Goal: Information Seeking & Learning: Learn about a topic

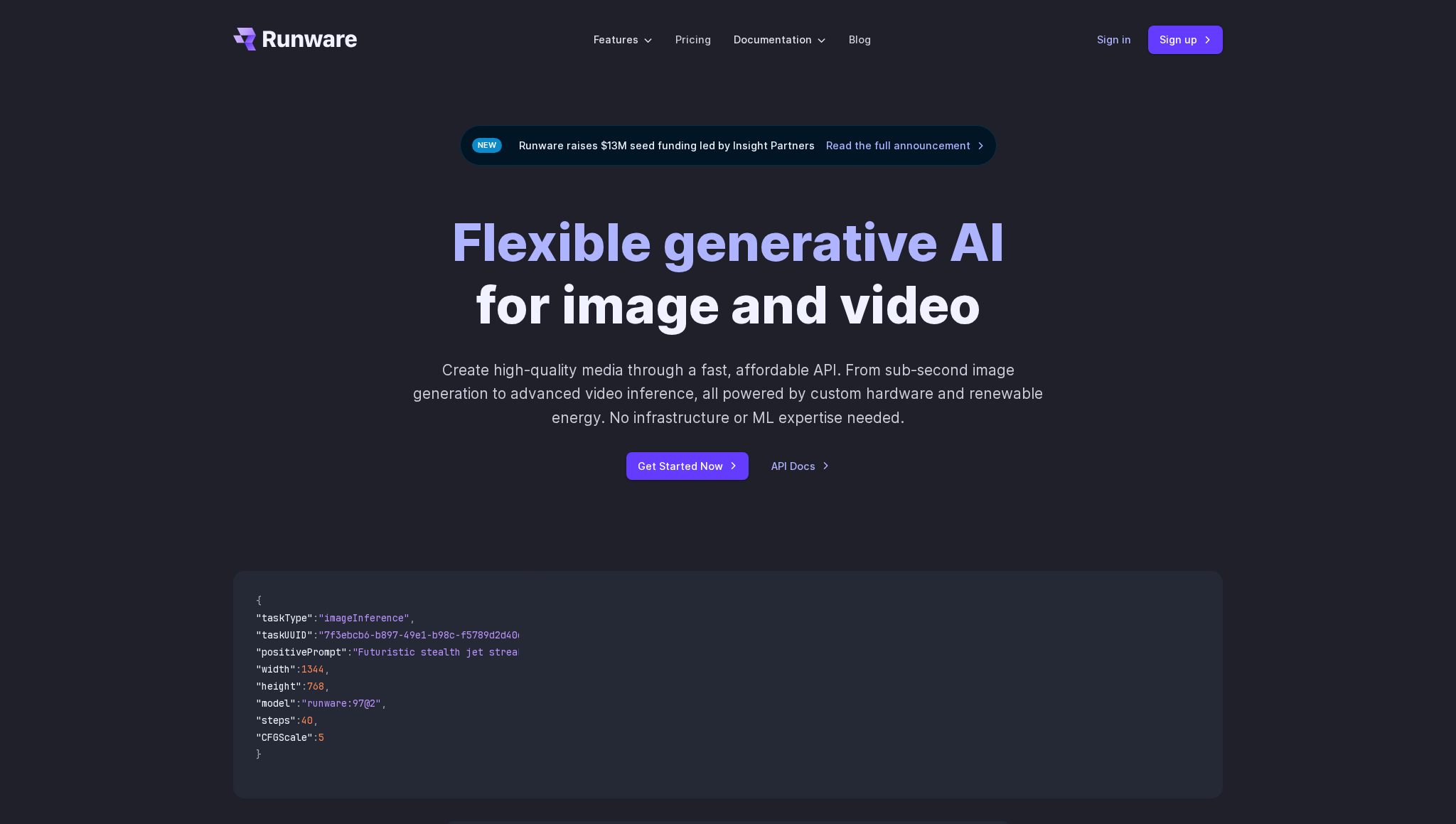
click at [1116, 44] on link "Sign in" at bounding box center [1114, 39] width 34 height 16
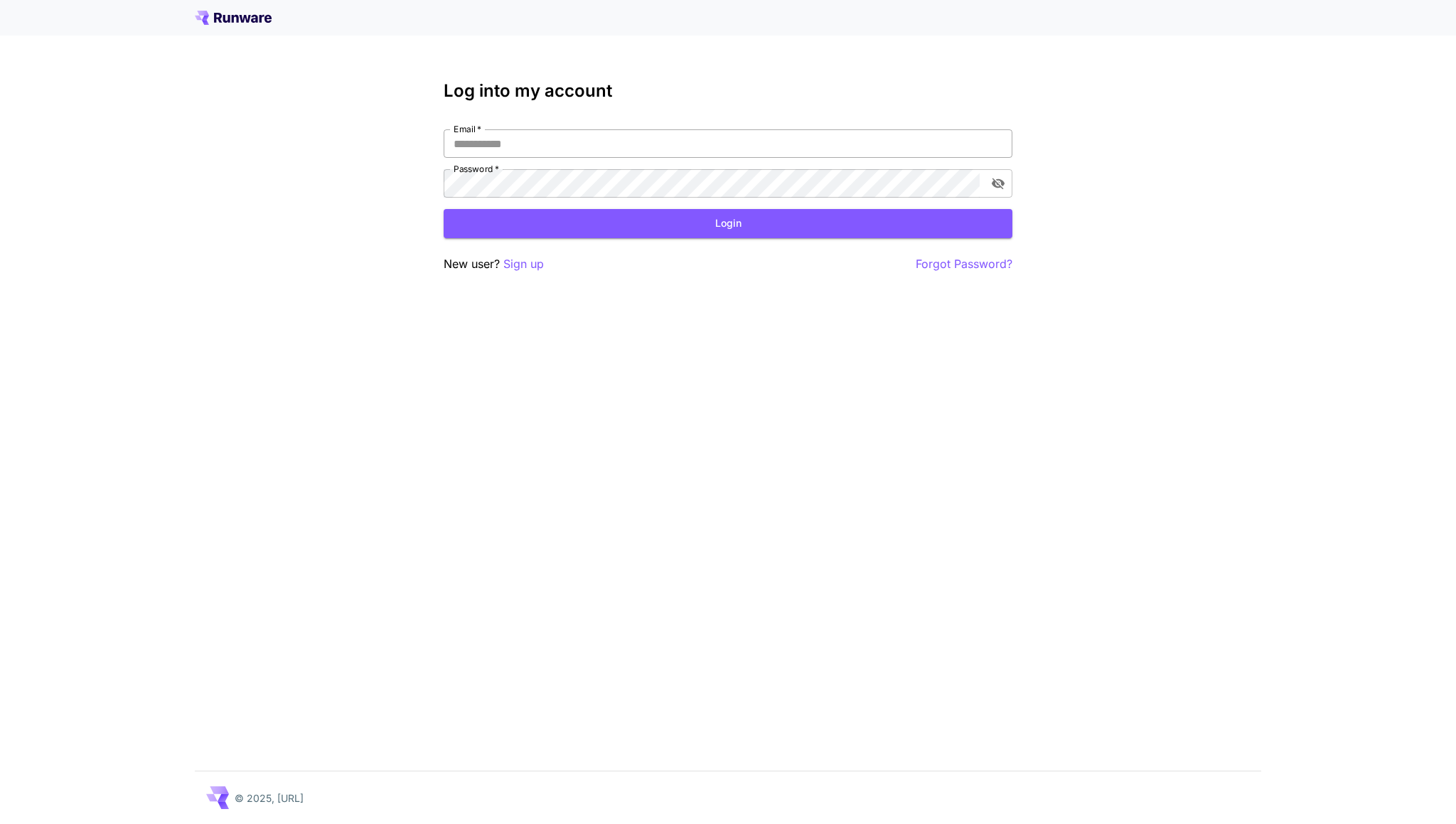
click at [521, 141] on input "Email   *" at bounding box center [728, 143] width 569 height 28
type input "**********"
click at [717, 231] on button "Login" at bounding box center [728, 224] width 569 height 29
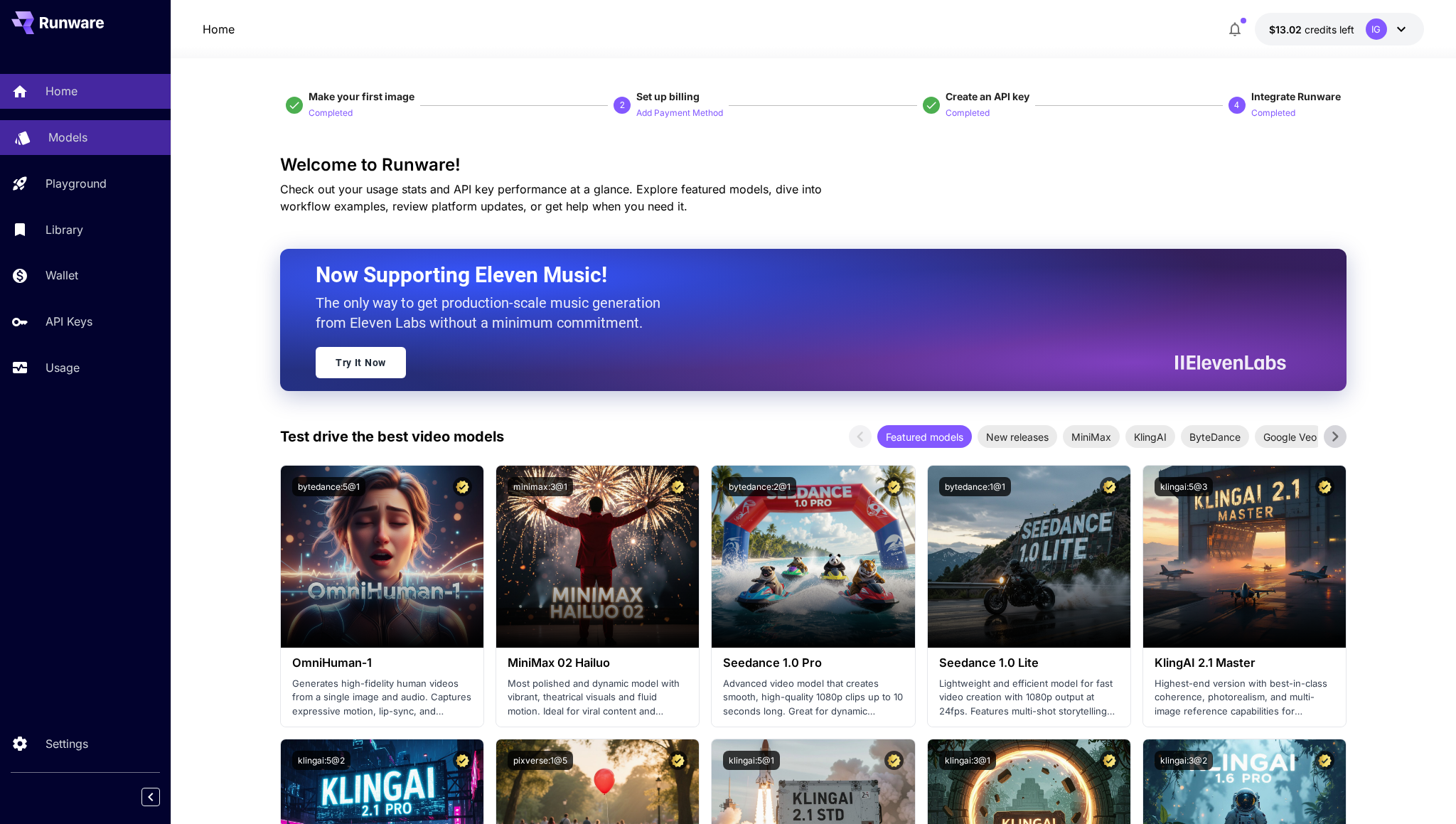
click at [77, 123] on link "Models" at bounding box center [85, 138] width 171 height 35
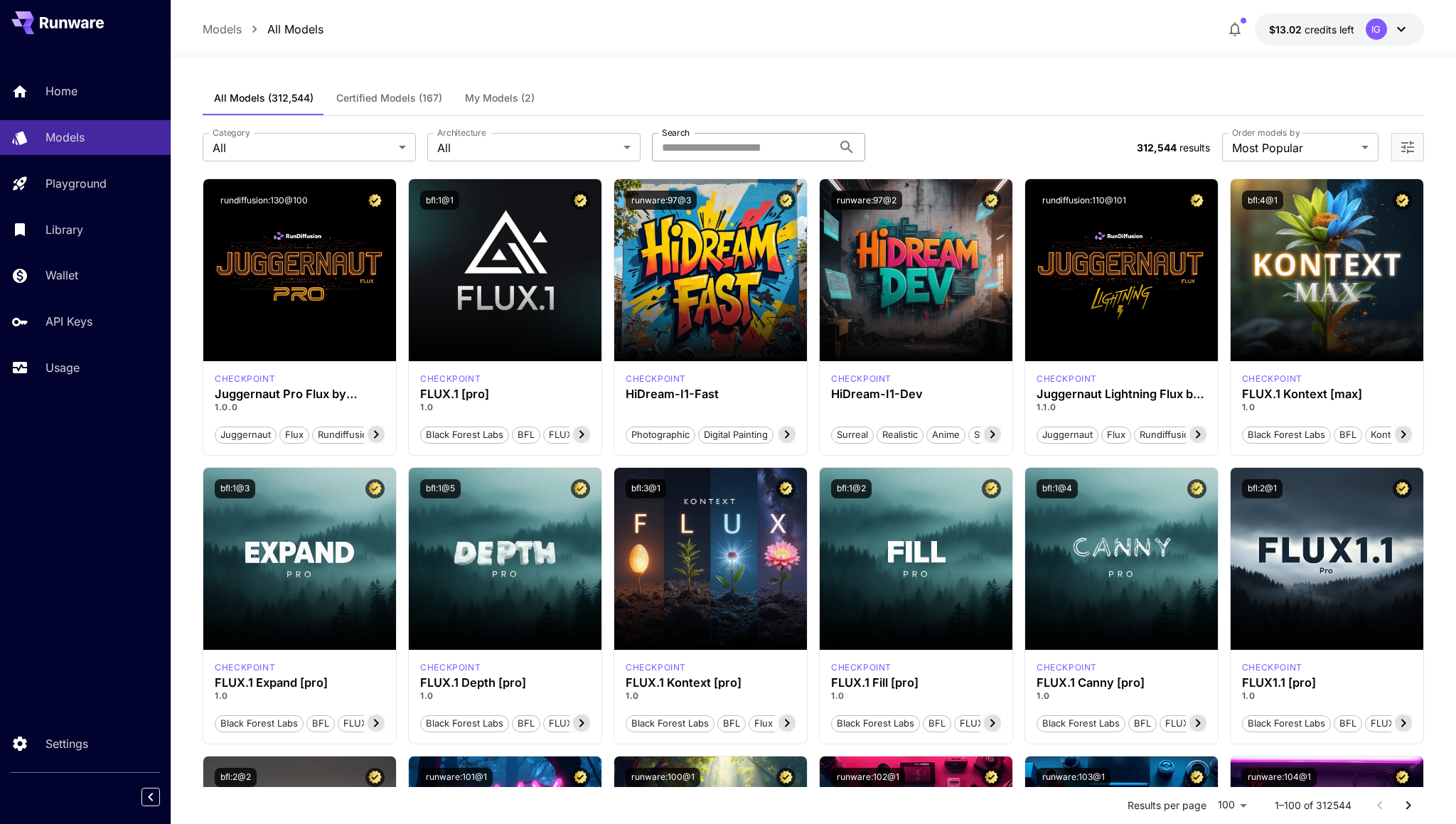
click at [710, 154] on input "Search" at bounding box center [742, 147] width 180 height 28
type input "**********"
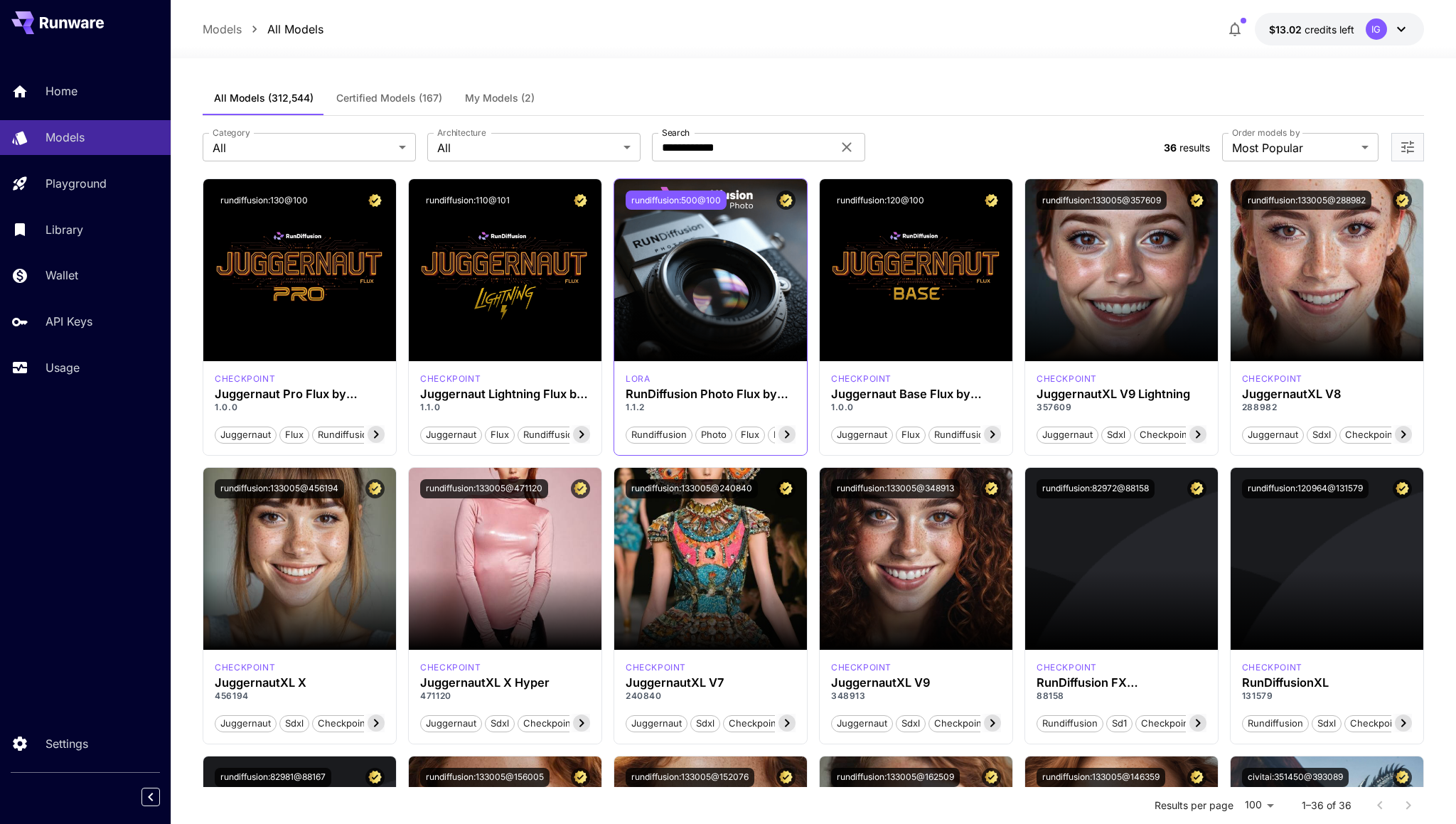
click at [676, 201] on button "rundiffusion:500@100" at bounding box center [676, 200] width 101 height 19
drag, startPoint x: 624, startPoint y: 393, endPoint x: 650, endPoint y: 406, distance: 29.1
click at [650, 406] on div "lora RunDiffusion Photo Flux by RunDiffusion 1.1.2 rundiffusion photo flux pro …" at bounding box center [710, 407] width 193 height 94
click at [477, 196] on button "rundiffusion:110@101" at bounding box center [468, 200] width 95 height 19
drag, startPoint x: 418, startPoint y: 398, endPoint x: 585, endPoint y: 396, distance: 167.0
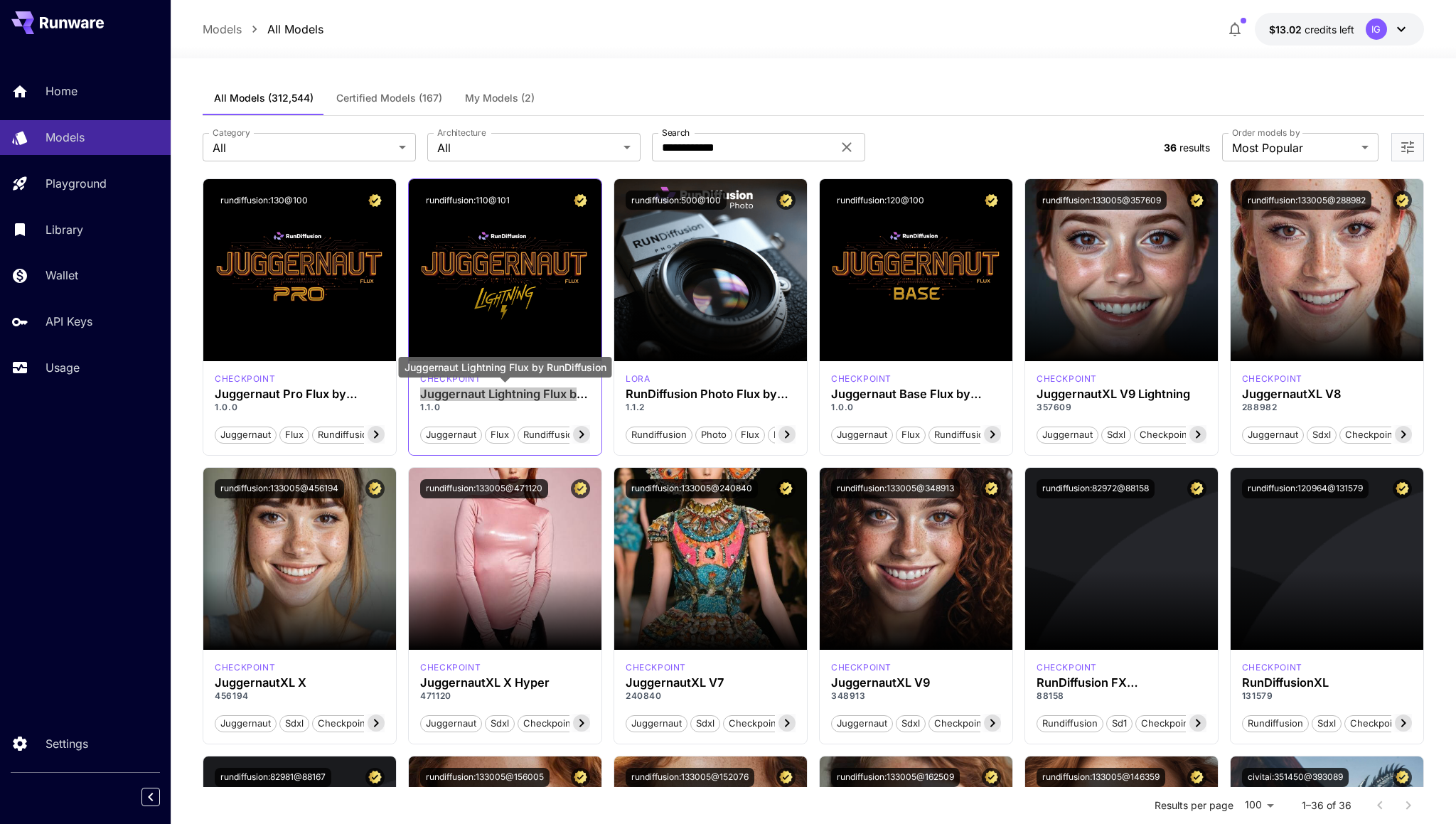
click at [585, 396] on div "checkpoint Juggernaut Lightning Flux by RunDiffusion 1.1.0 juggernaut flux rund…" at bounding box center [505, 407] width 193 height 94
click at [459, 201] on button "rundiffusion:110@101" at bounding box center [468, 200] width 95 height 19
click at [582, 394] on h3 "Juggernaut Lightning Flux by RunDiffusion" at bounding box center [505, 394] width 170 height 14
drag, startPoint x: 423, startPoint y: 396, endPoint x: 577, endPoint y: 393, distance: 154.0
click at [577, 393] on h3 "Juggernaut Lightning Flux by RunDiffusion" at bounding box center [505, 394] width 170 height 14
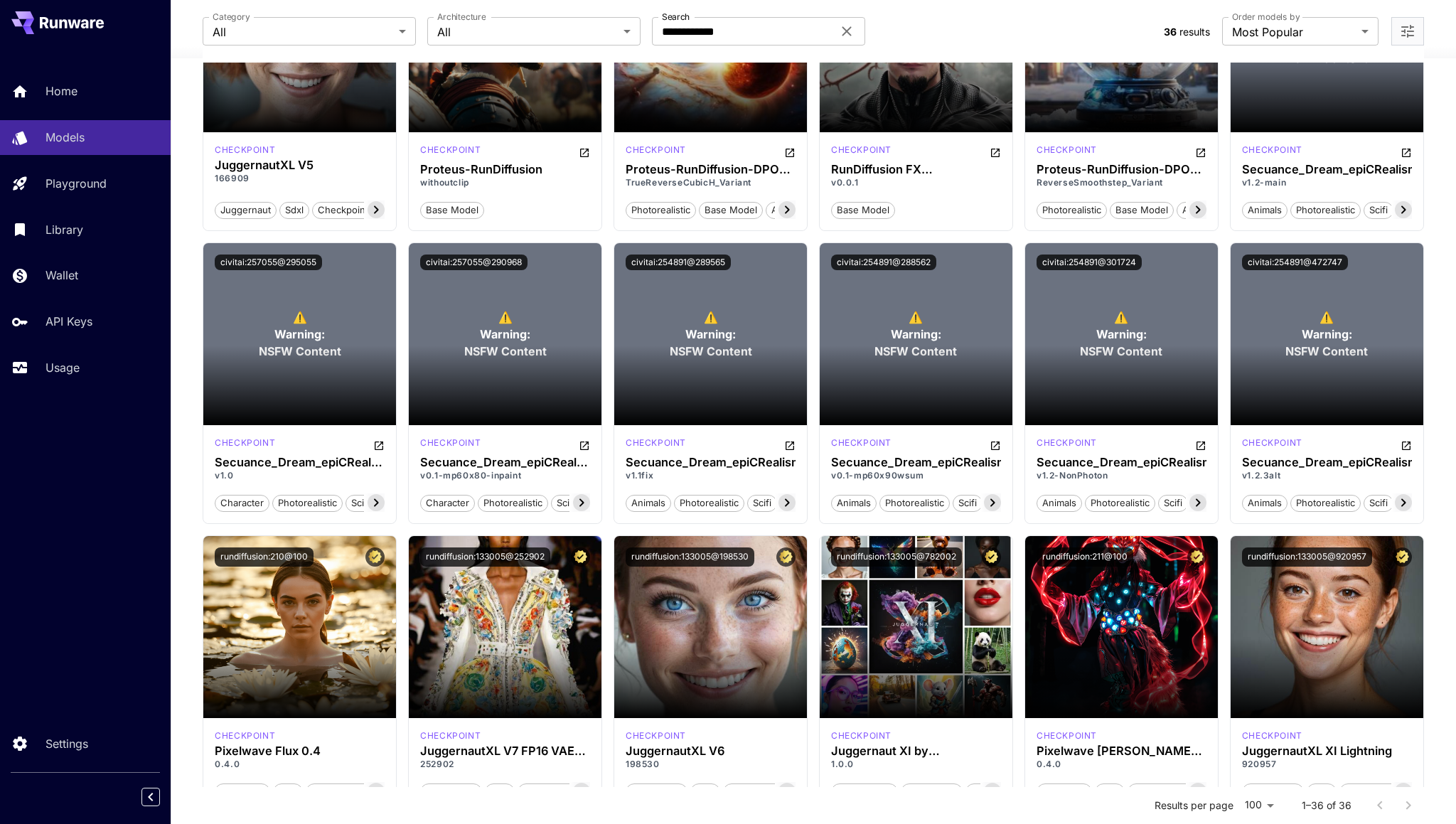
scroll to position [1185, 0]
